Goal: Use online tool/utility: Utilize a website feature to perform a specific function

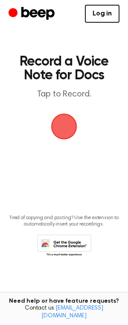
click at [69, 125] on span "button" at bounding box center [64, 126] width 29 height 29
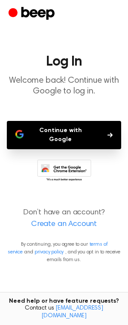
click at [43, 132] on button "Continue with Google" at bounding box center [64, 135] width 115 height 28
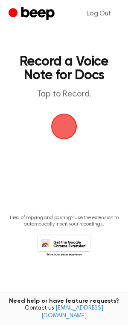
click at [62, 123] on span "button" at bounding box center [64, 126] width 42 height 42
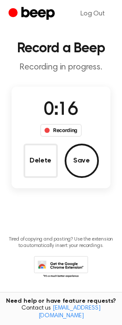
scroll to position [19, 0]
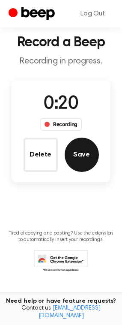
click at [80, 156] on button "Save" at bounding box center [82, 154] width 34 height 34
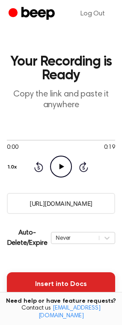
click at [61, 284] on button "Insert into Docs" at bounding box center [61, 284] width 108 height 24
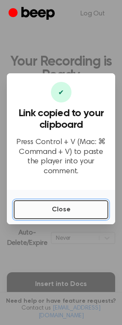
click at [74, 204] on button "Close" at bounding box center [61, 209] width 95 height 19
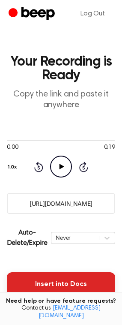
click at [72, 282] on button "Insert into Docs" at bounding box center [61, 284] width 108 height 24
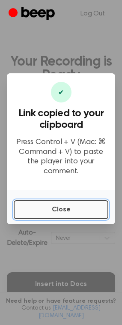
click at [73, 203] on button "Close" at bounding box center [61, 209] width 95 height 19
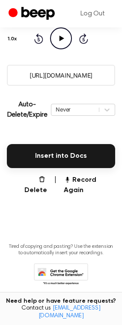
scroll to position [128, 0]
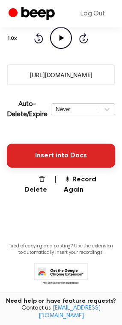
click at [70, 157] on button "Insert into Docs" at bounding box center [61, 155] width 108 height 24
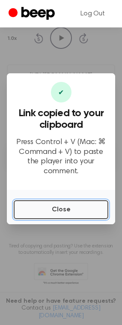
click at [65, 208] on button "Close" at bounding box center [61, 209] width 95 height 19
